Goal: Transaction & Acquisition: Subscribe to service/newsletter

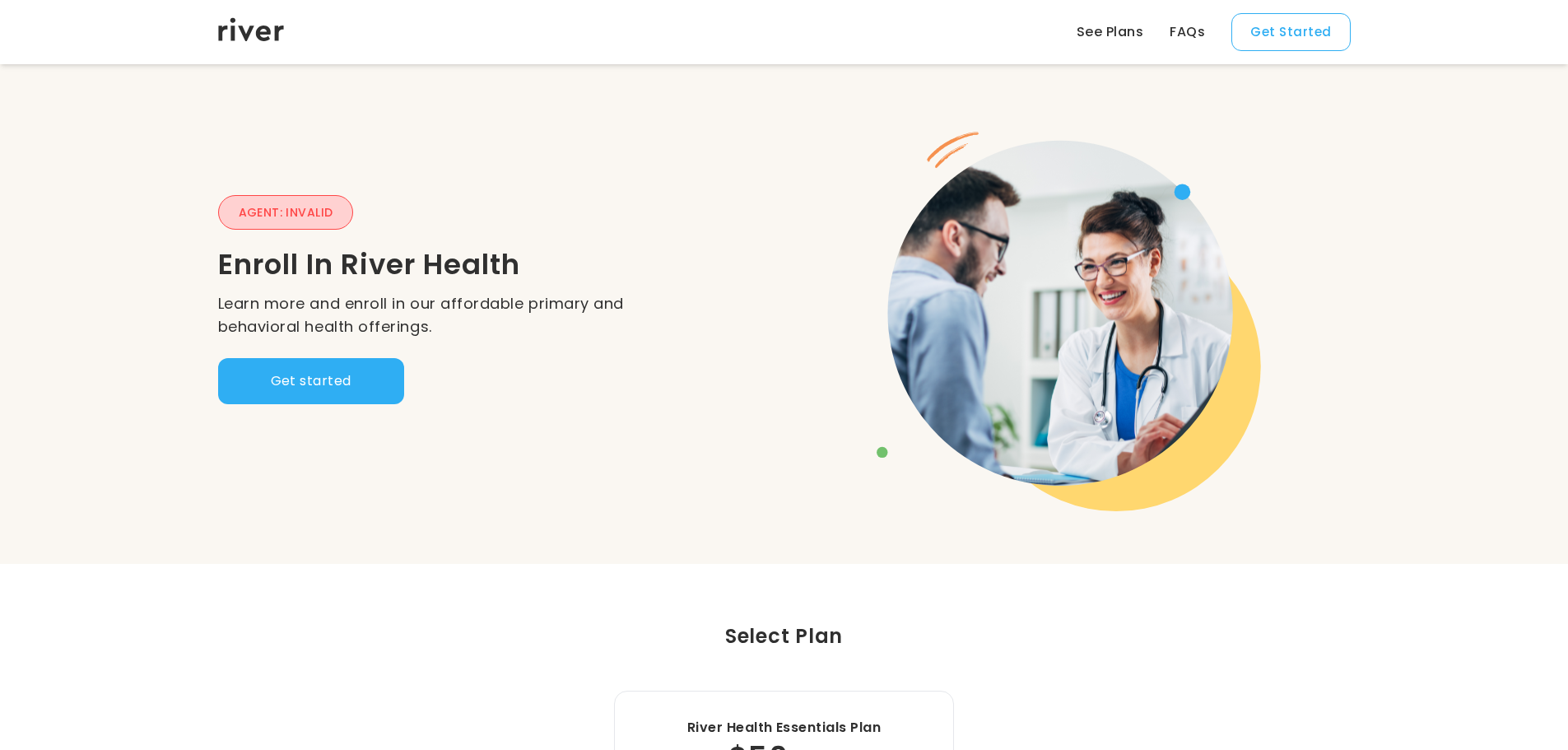
click at [1132, 32] on link "See Plans" at bounding box center [1110, 32] width 67 height 20
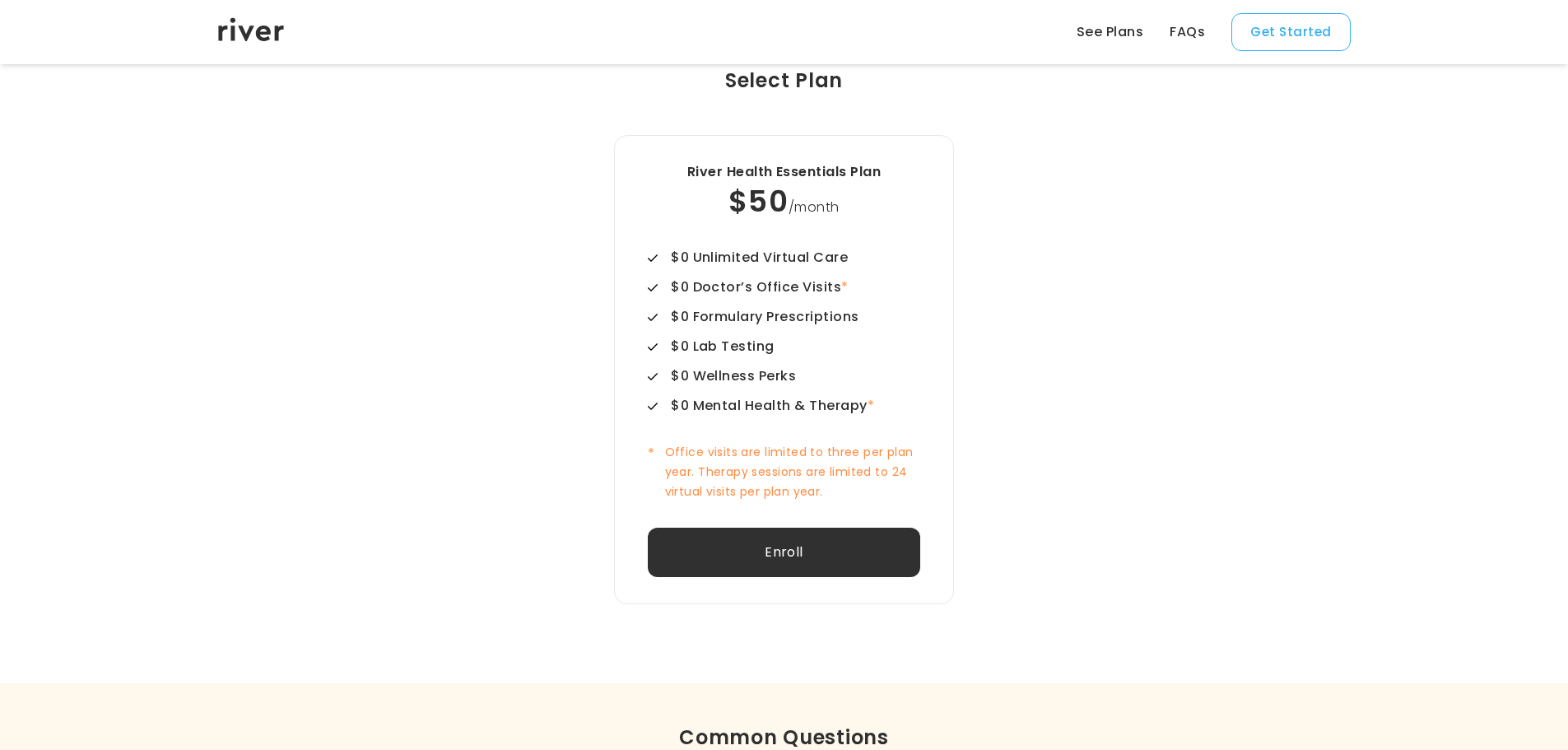
scroll to position [564, 0]
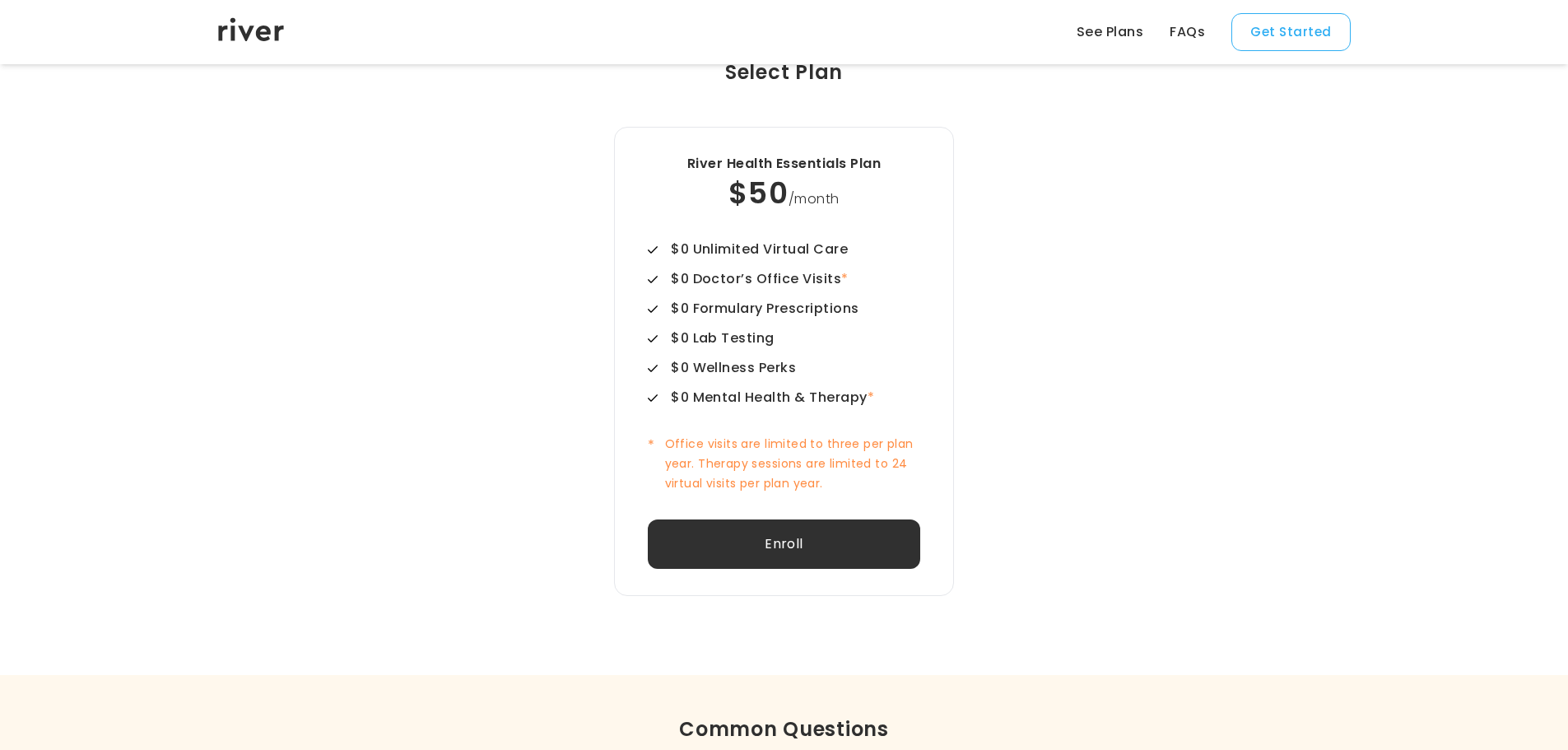
click at [735, 201] on div "$50 /month" at bounding box center [783, 193] width 272 height 40
click at [746, 273] on div "$0 Doctor’s Office Visits *" at bounding box center [759, 279] width 177 height 20
click at [767, 237] on div "River Health Essentials Plan $50 /month $0 Unlimited Virtual Care $0 Doctor’s O…" at bounding box center [783, 361] width 340 height 469
click at [916, 190] on div "$50 /month" at bounding box center [783, 193] width 272 height 40
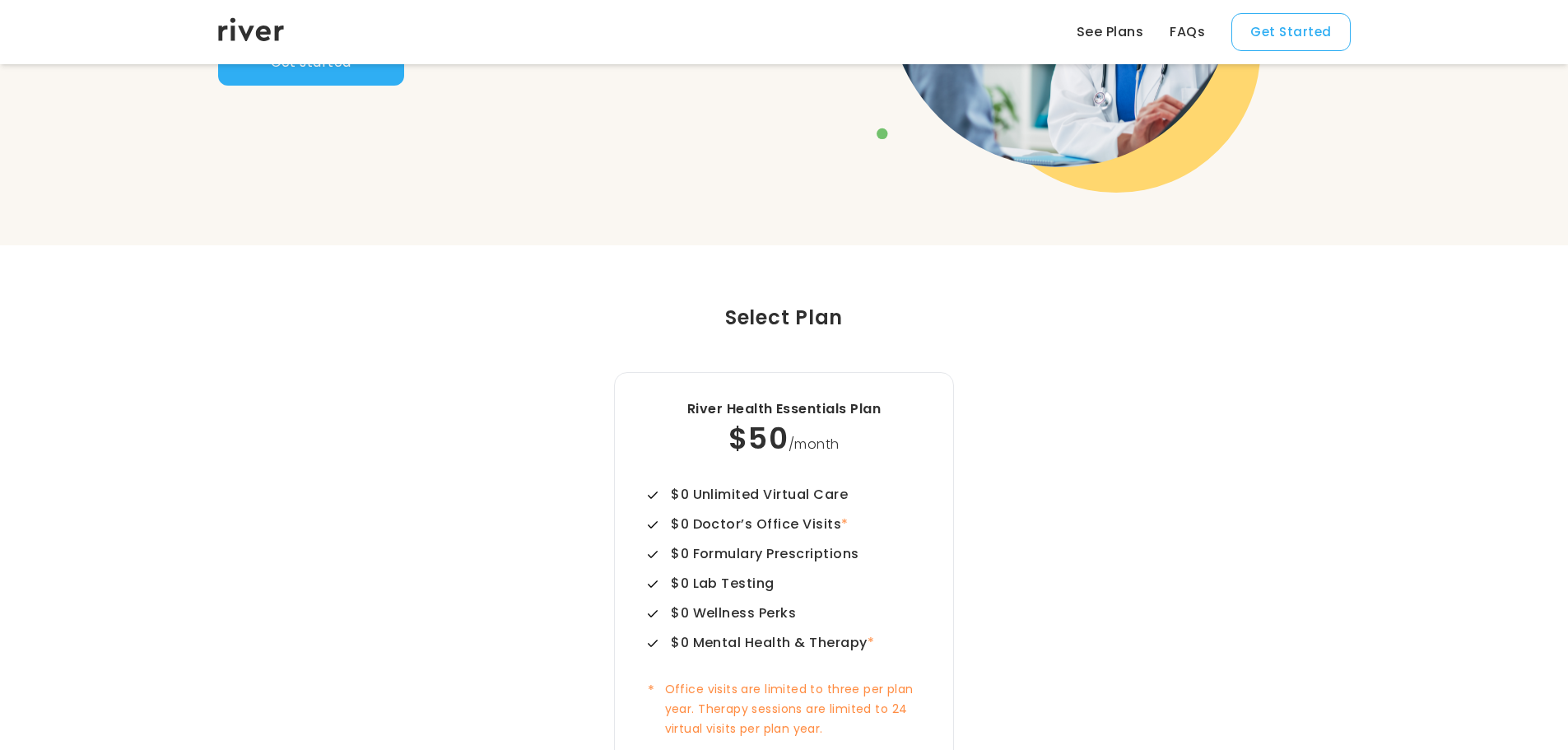
scroll to position [317, 0]
click at [767, 316] on div "Select Plan" at bounding box center [784, 320] width 1133 height 30
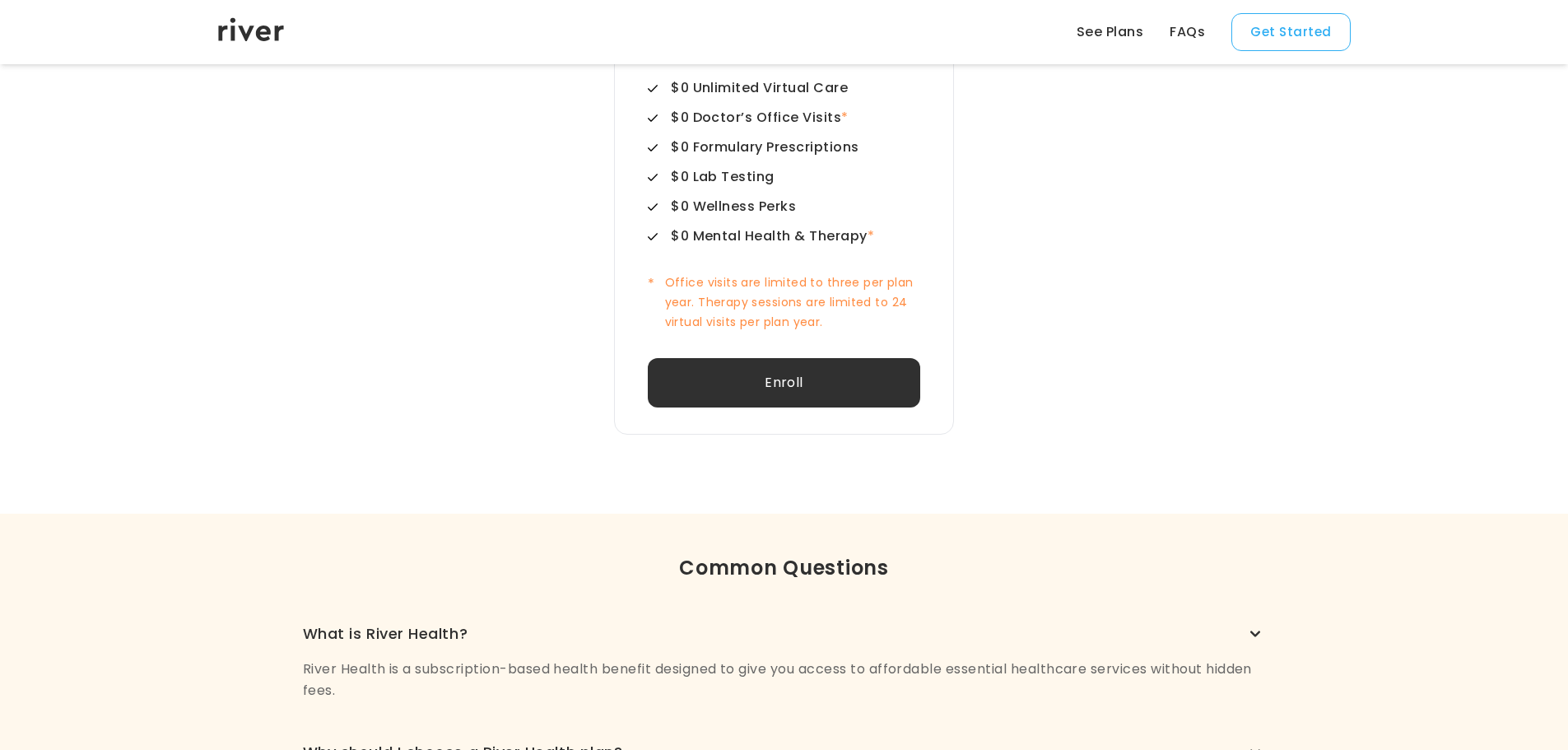
scroll to position [728, 0]
